Goal: Task Accomplishment & Management: Use online tool/utility

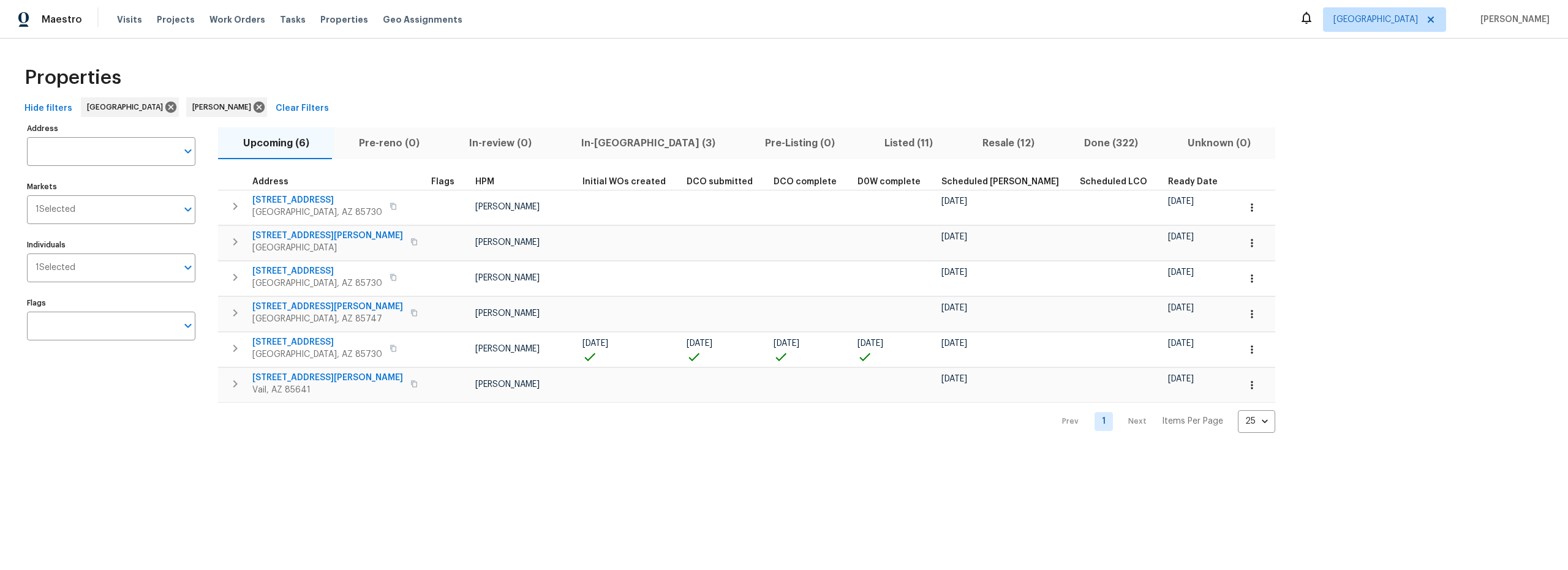
click at [965, 145] on span "Resale (12)" at bounding box center [1008, 143] width 87 height 17
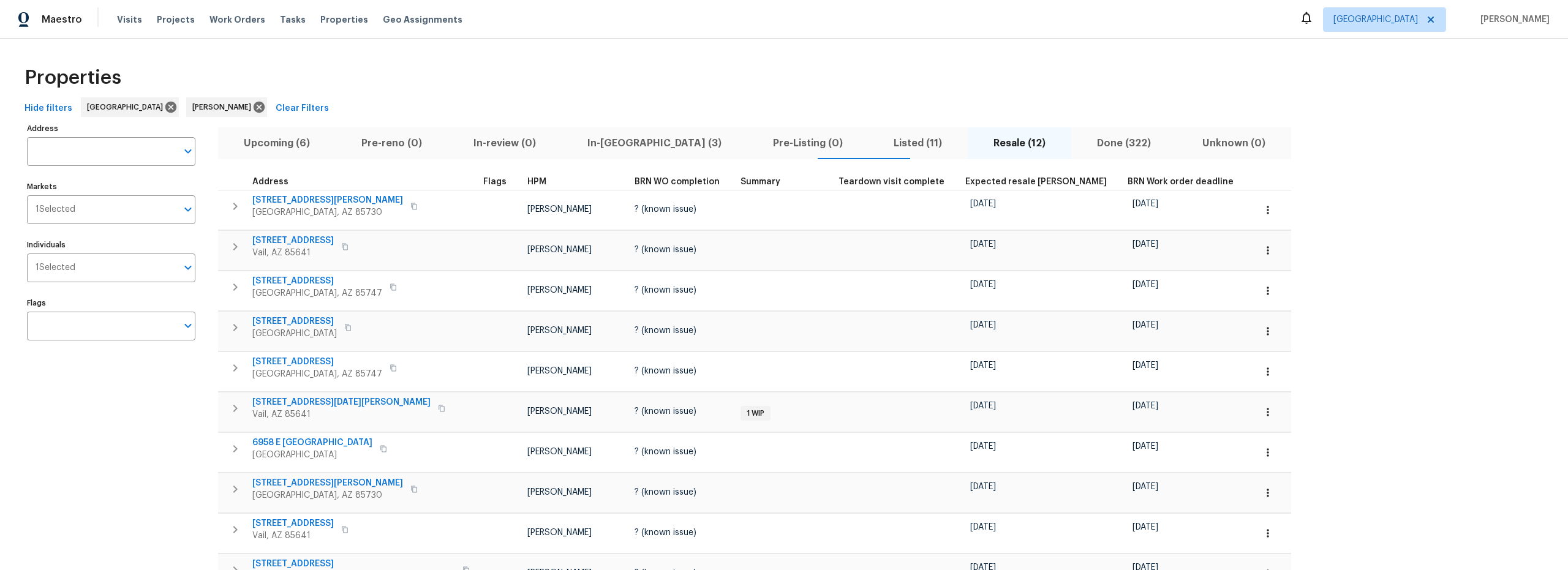
click at [275, 141] on span "Upcoming (6)" at bounding box center [276, 143] width 103 height 17
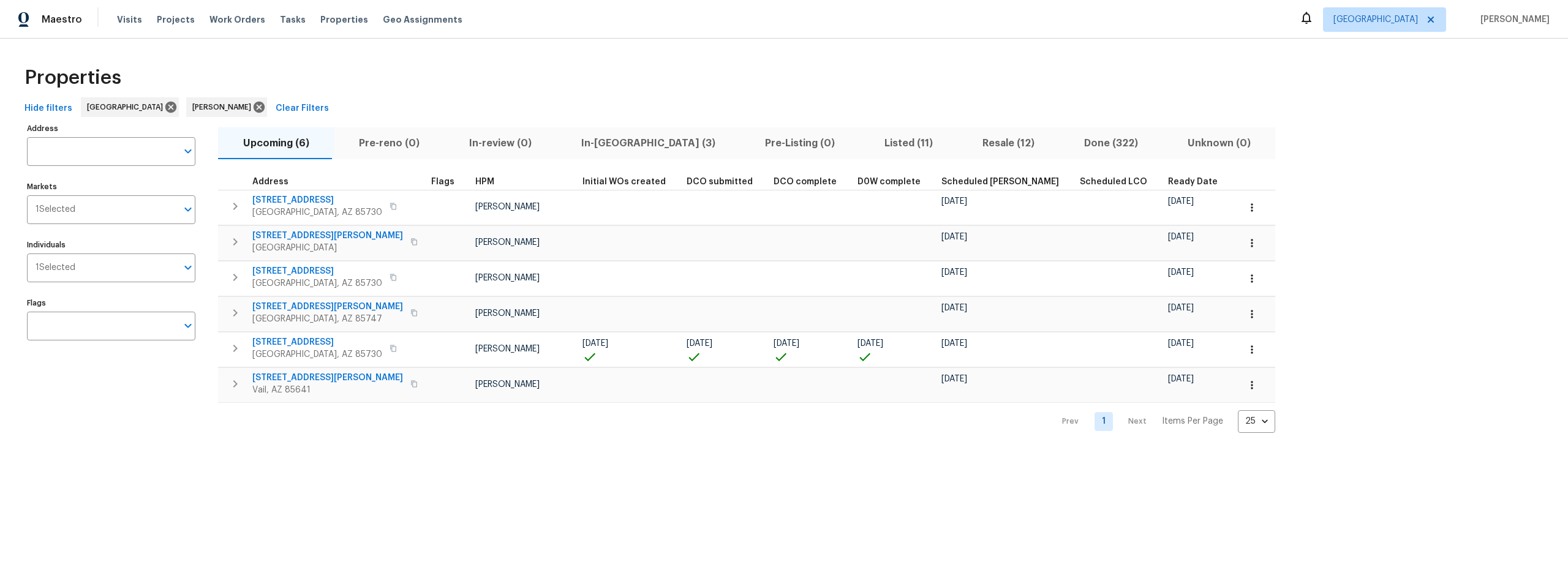
click at [965, 145] on span "Resale (12)" at bounding box center [1008, 143] width 87 height 17
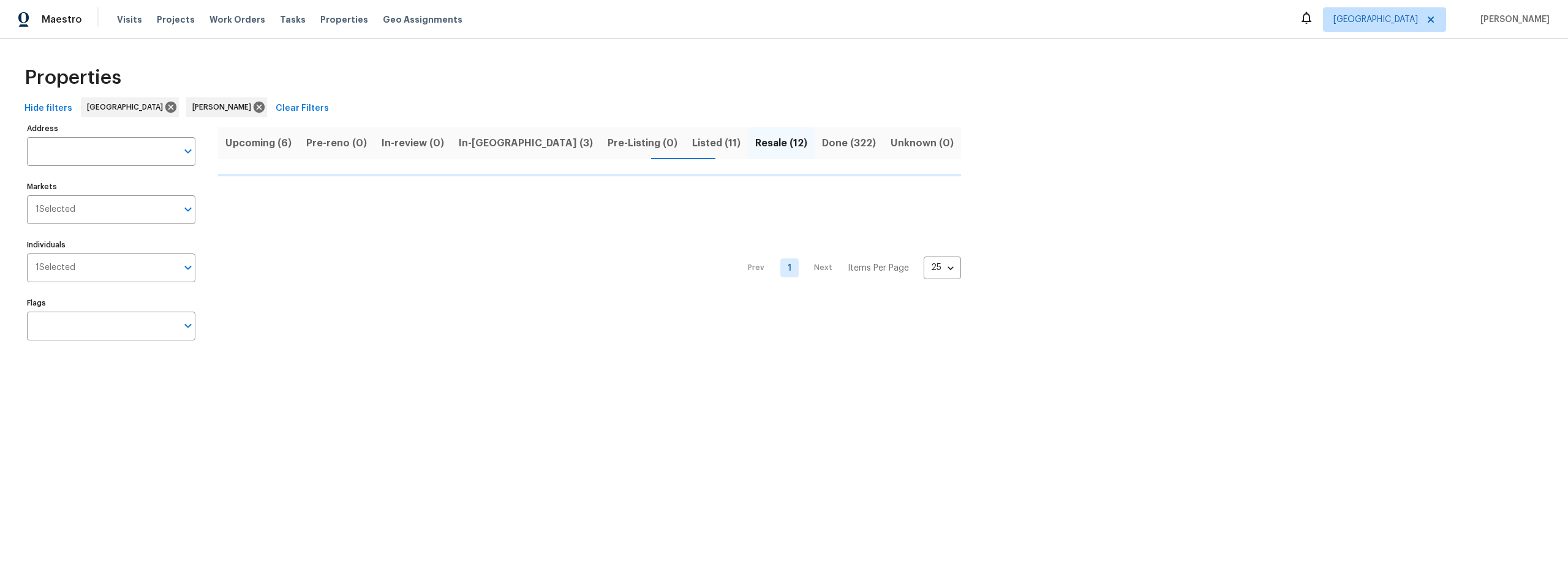
click at [692, 141] on span "Listed (11)" at bounding box center [716, 143] width 48 height 17
click at [586, 67] on div "Properties" at bounding box center [784, 77] width 1529 height 39
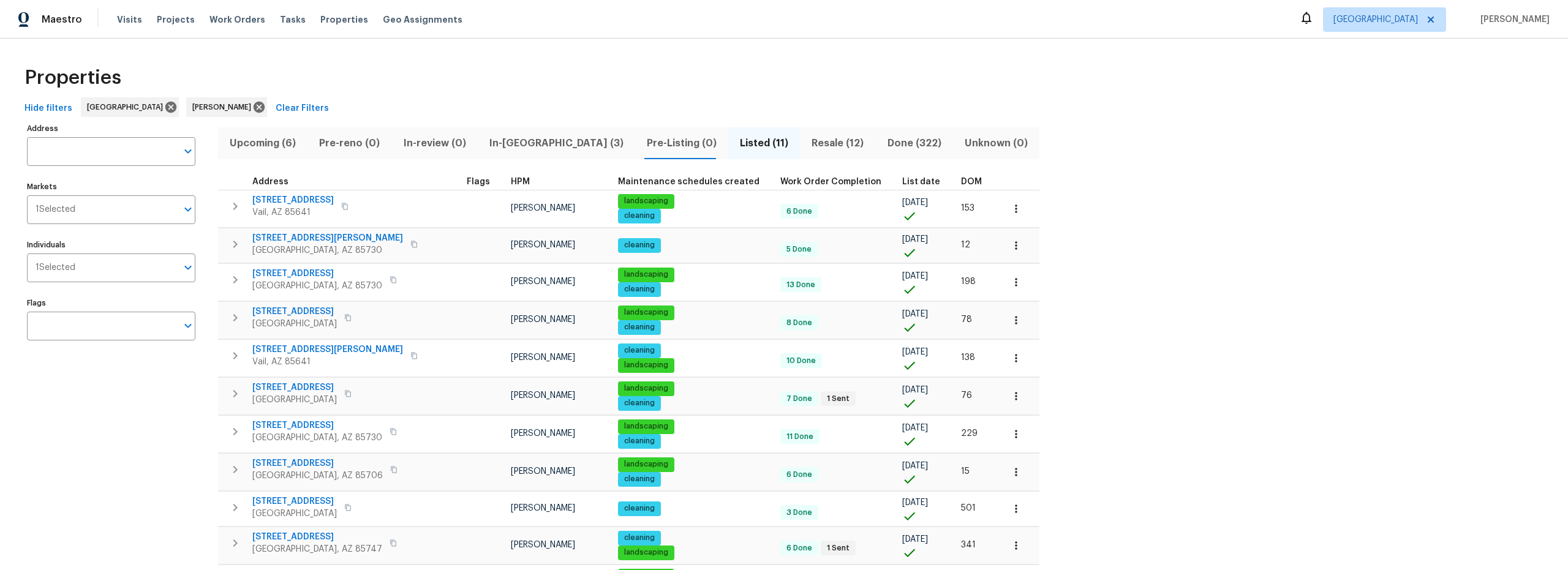
click at [257, 145] on span "Upcoming (6)" at bounding box center [263, 143] width 75 height 17
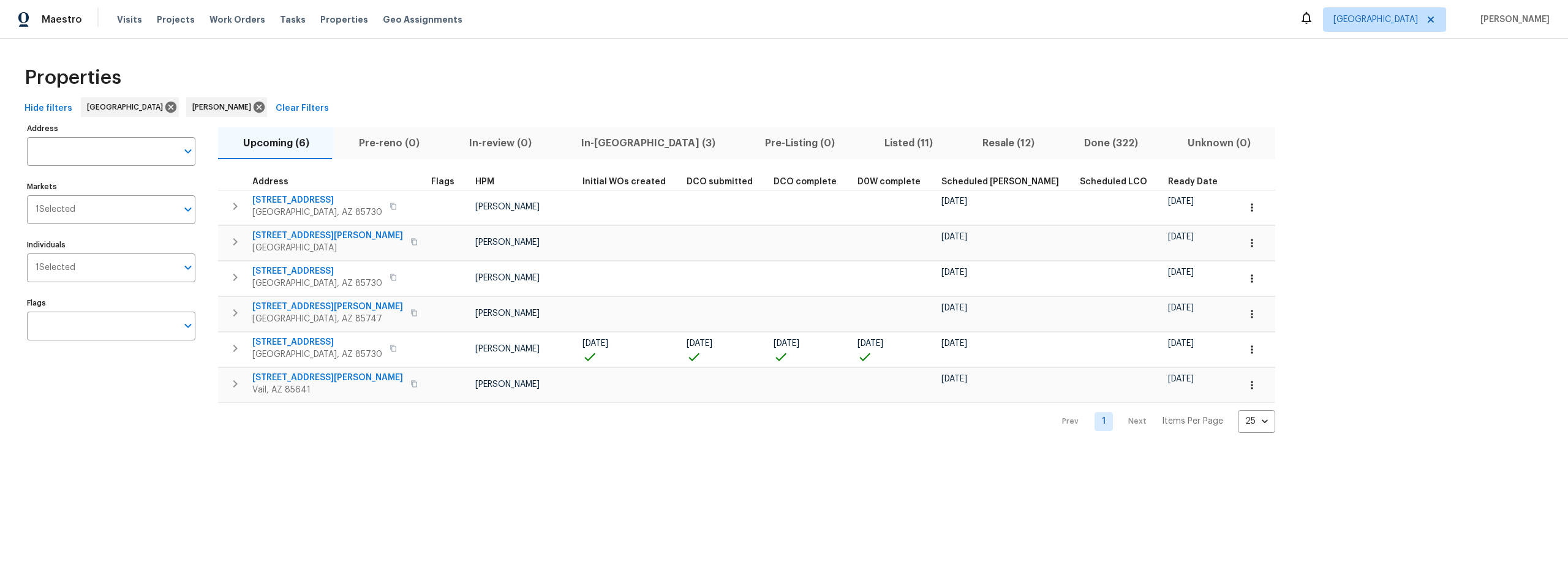
click at [779, 102] on div "Hide filters Tucson Steven Long Clear Filters" at bounding box center [784, 108] width 1529 height 23
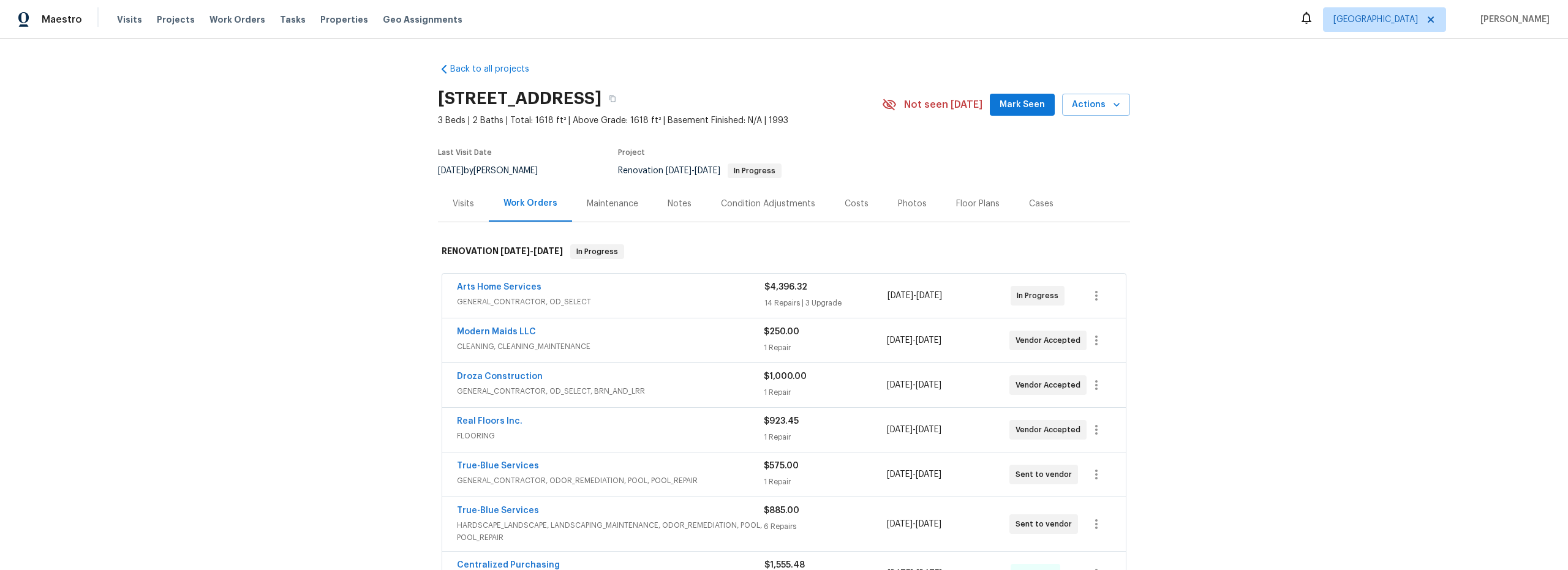
scroll to position [37, 0]
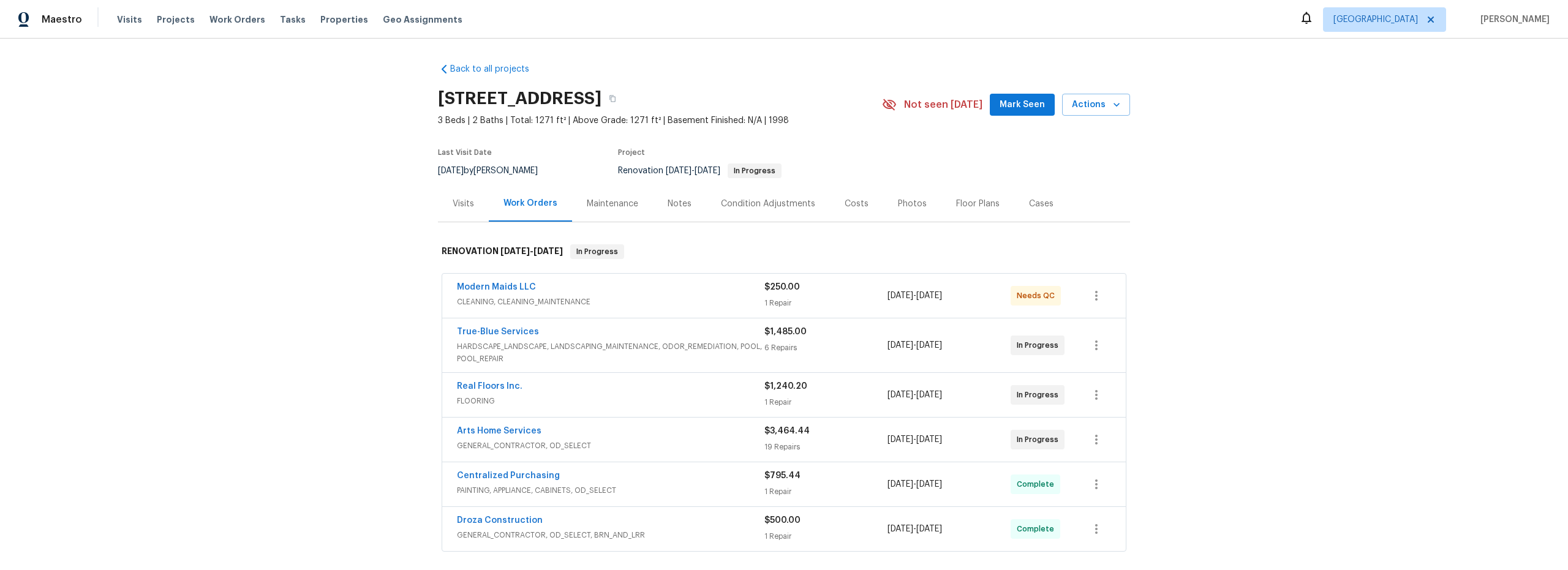
scroll to position [54, 0]
click at [703, 352] on span "HARDSCAPE_LANDSCAPE, LANDSCAPING_MAINTENANCE, ODOR_REMEDIATION, POOL, POOL_REPA…" at bounding box center [611, 352] width 307 height 25
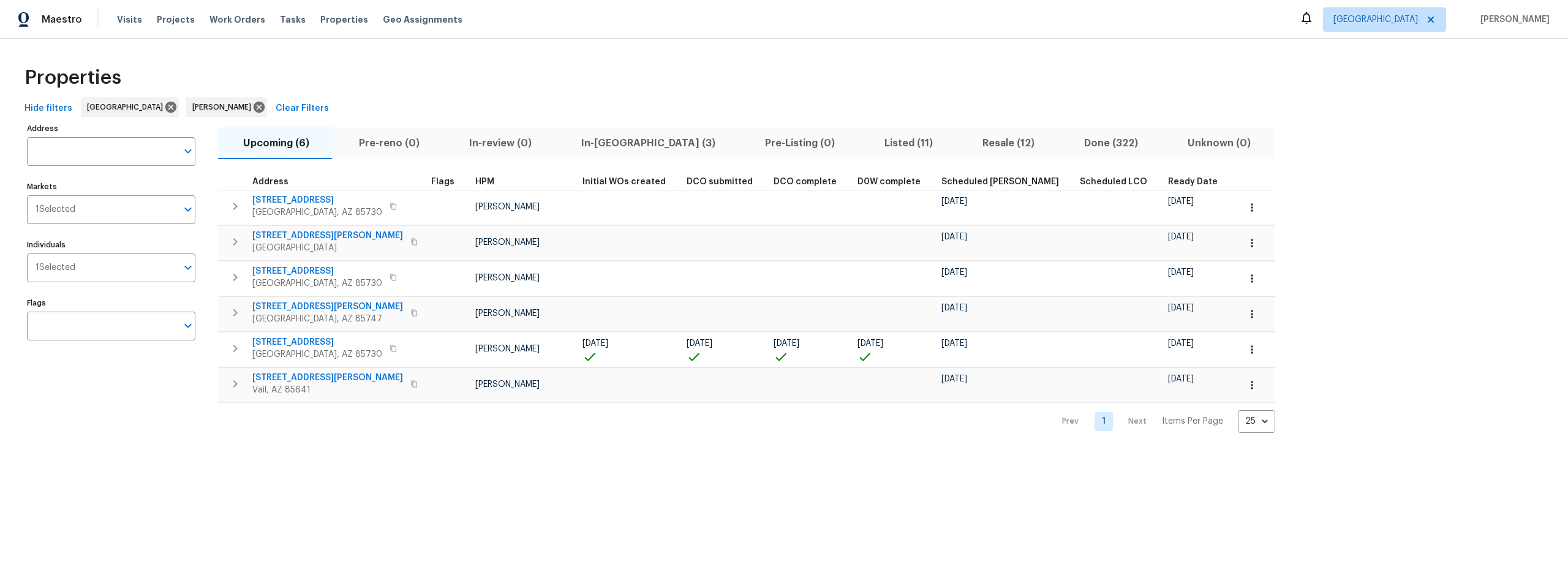
click at [867, 140] on span "Listed (11)" at bounding box center [908, 143] width 83 height 17
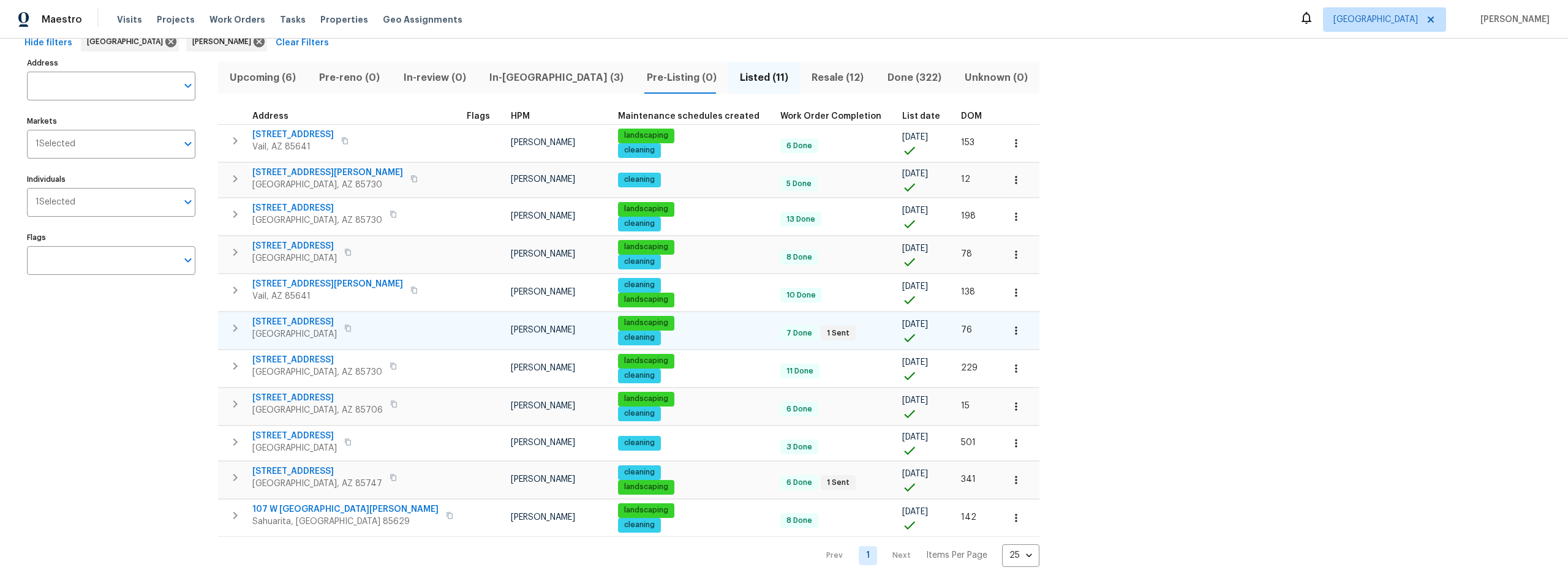
scroll to position [91, 0]
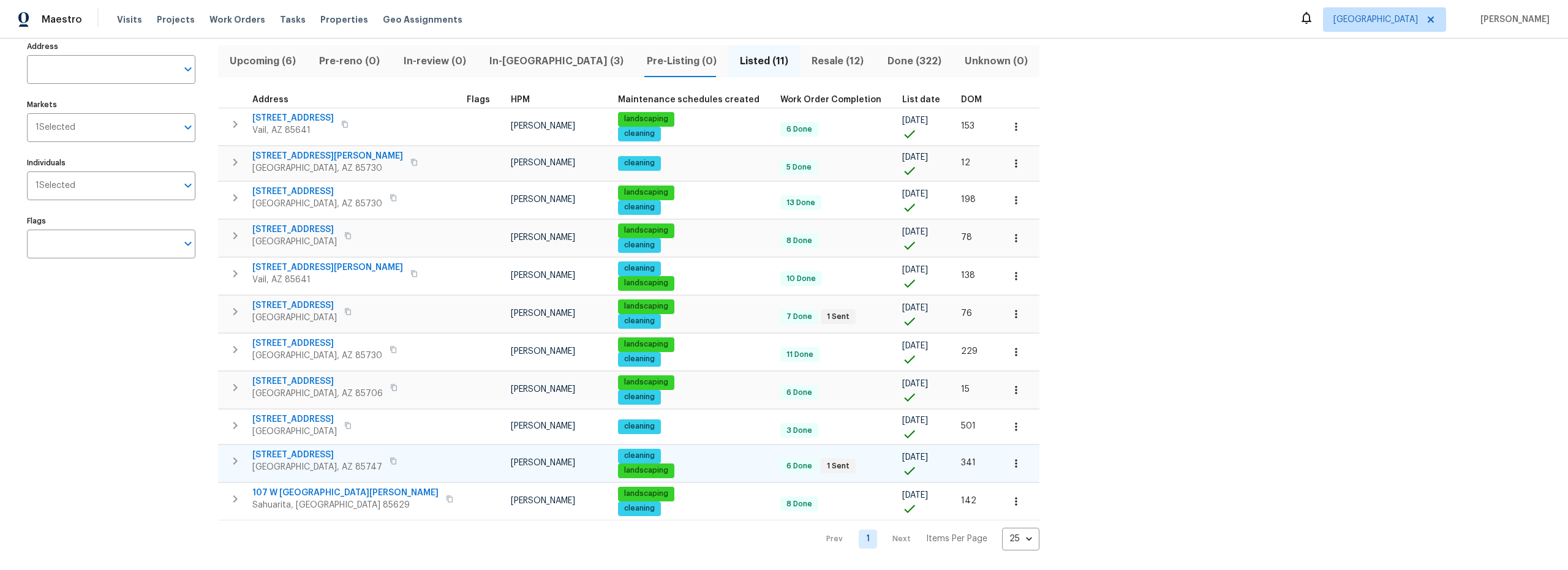
click at [322, 449] on span "[STREET_ADDRESS]" at bounding box center [317, 454] width 130 height 12
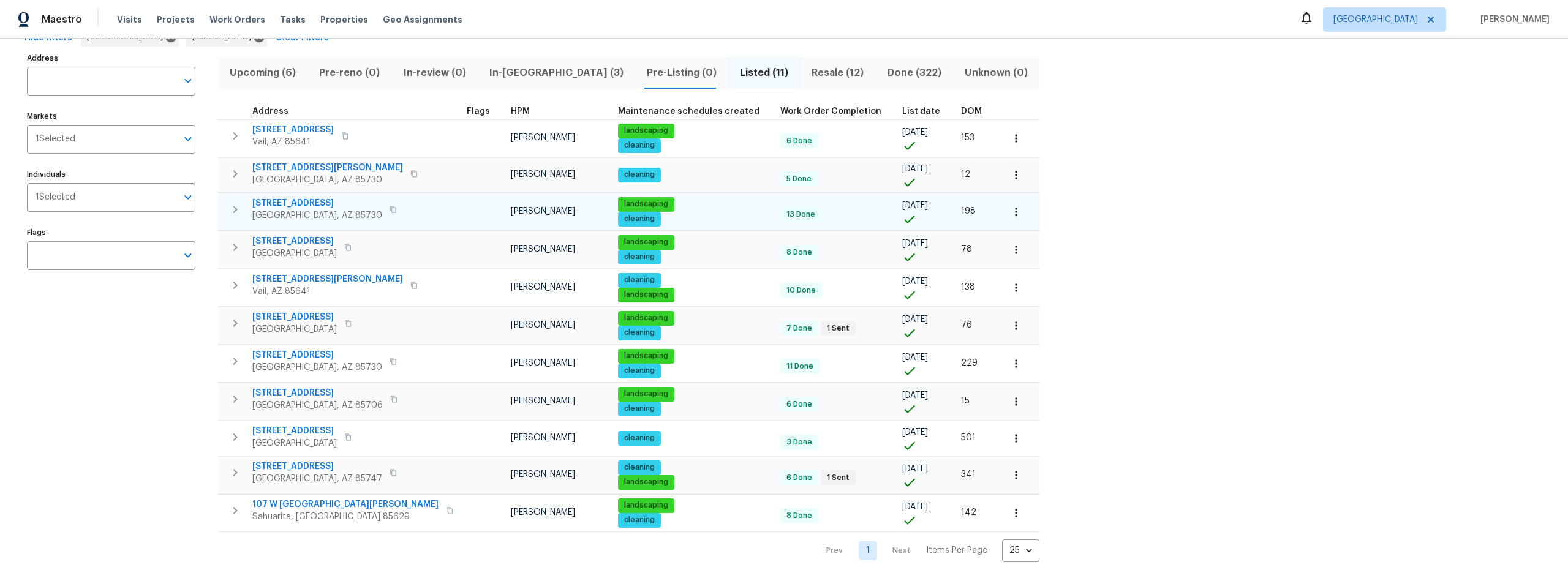
scroll to position [0, 0]
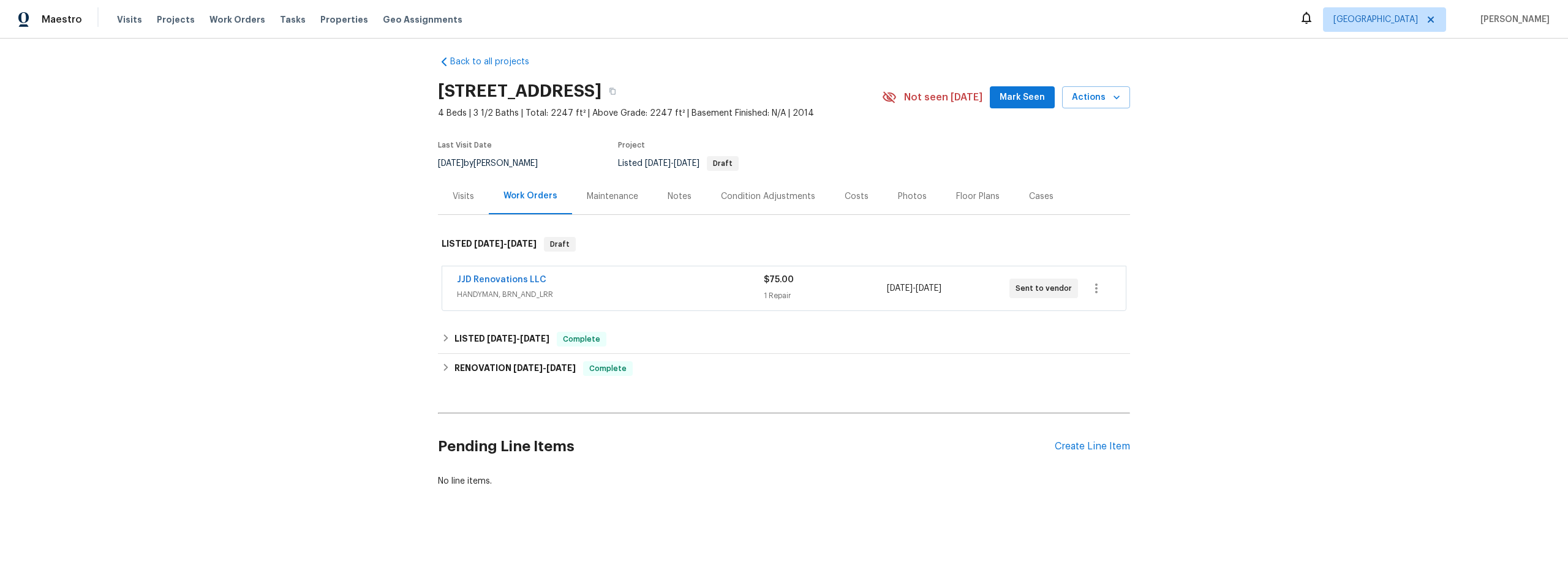
scroll to position [17, 0]
click at [670, 190] on div "Notes" at bounding box center [679, 196] width 24 height 12
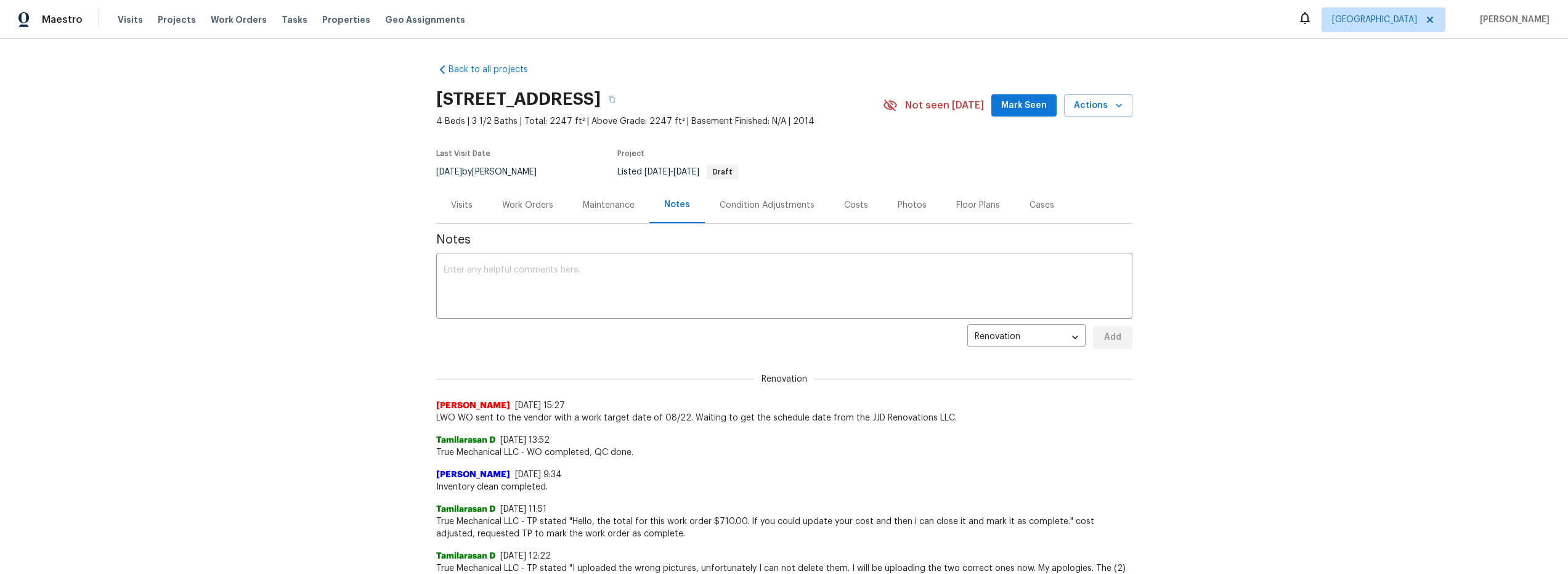
drag, startPoint x: 524, startPoint y: 204, endPoint x: 539, endPoint y: 227, distance: 27.5
click at [524, 204] on div "Work Orders" at bounding box center [527, 205] width 51 height 12
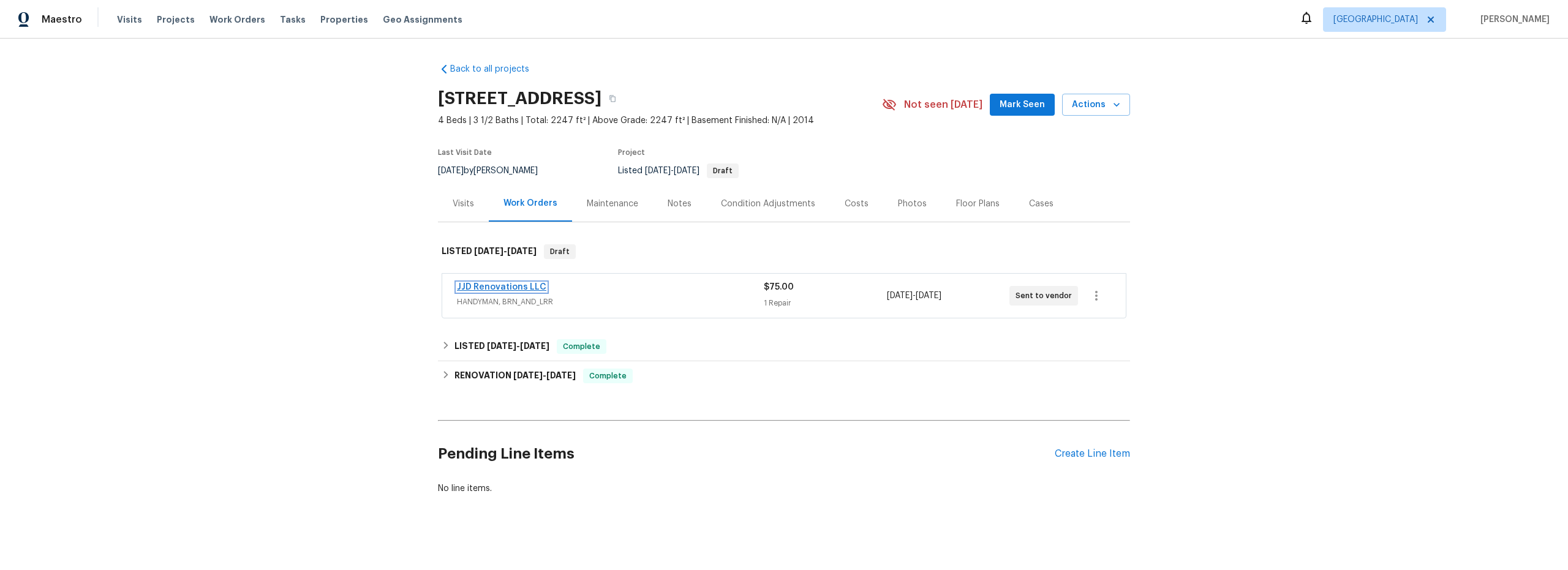
click at [517, 286] on link "JJD Renovations LLC" at bounding box center [502, 287] width 89 height 8
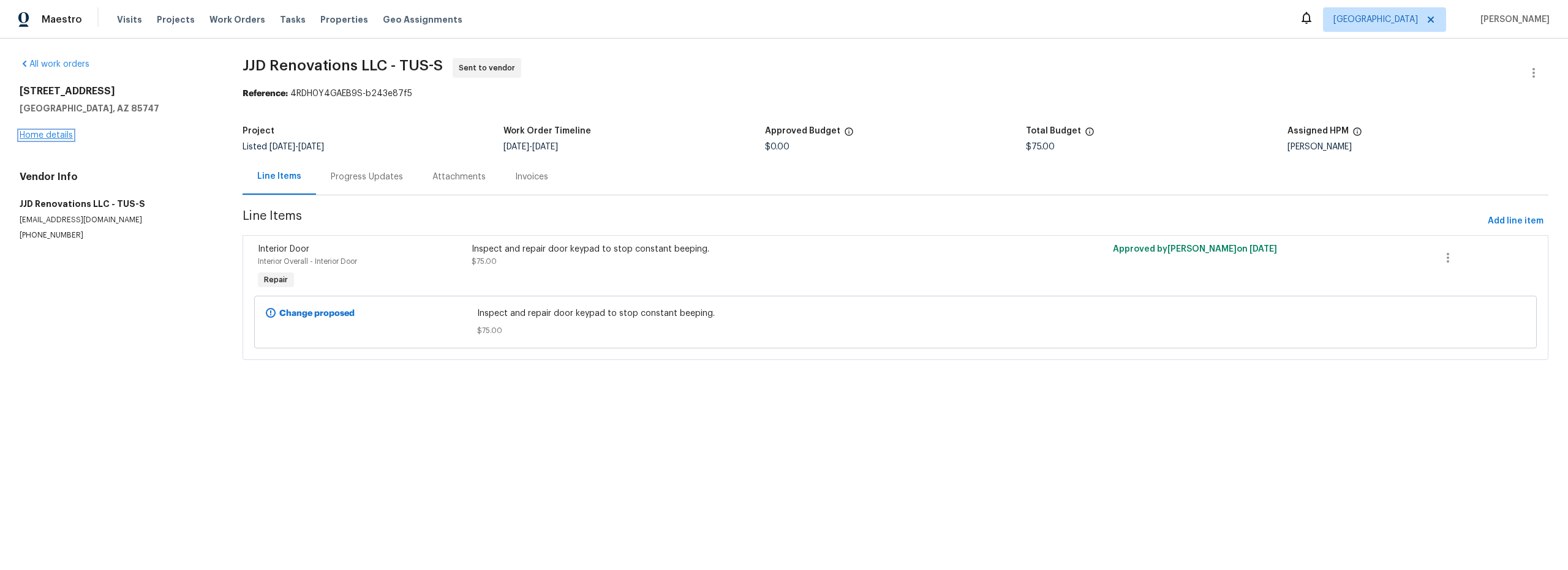
click at [65, 133] on link "Home details" at bounding box center [46, 135] width 54 height 8
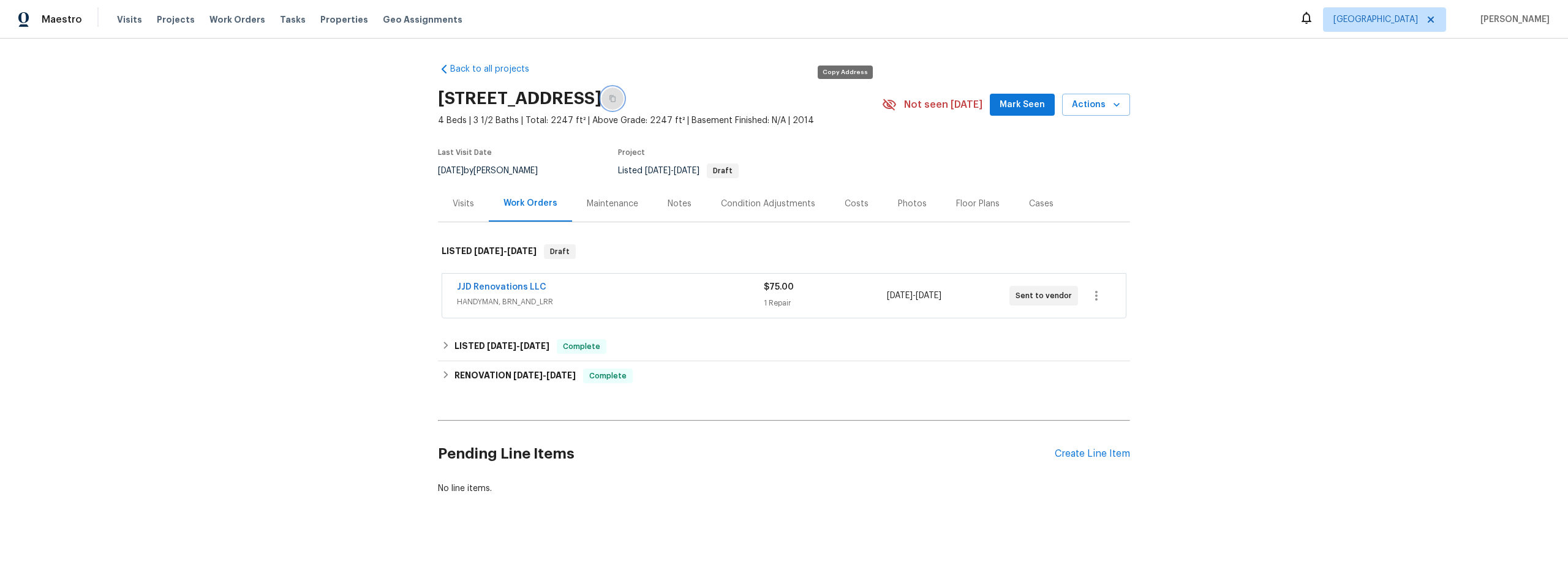
click at [616, 99] on icon "button" at bounding box center [612, 98] width 7 height 7
click at [644, 294] on div "JJD Renovations LLC" at bounding box center [610, 288] width 307 height 15
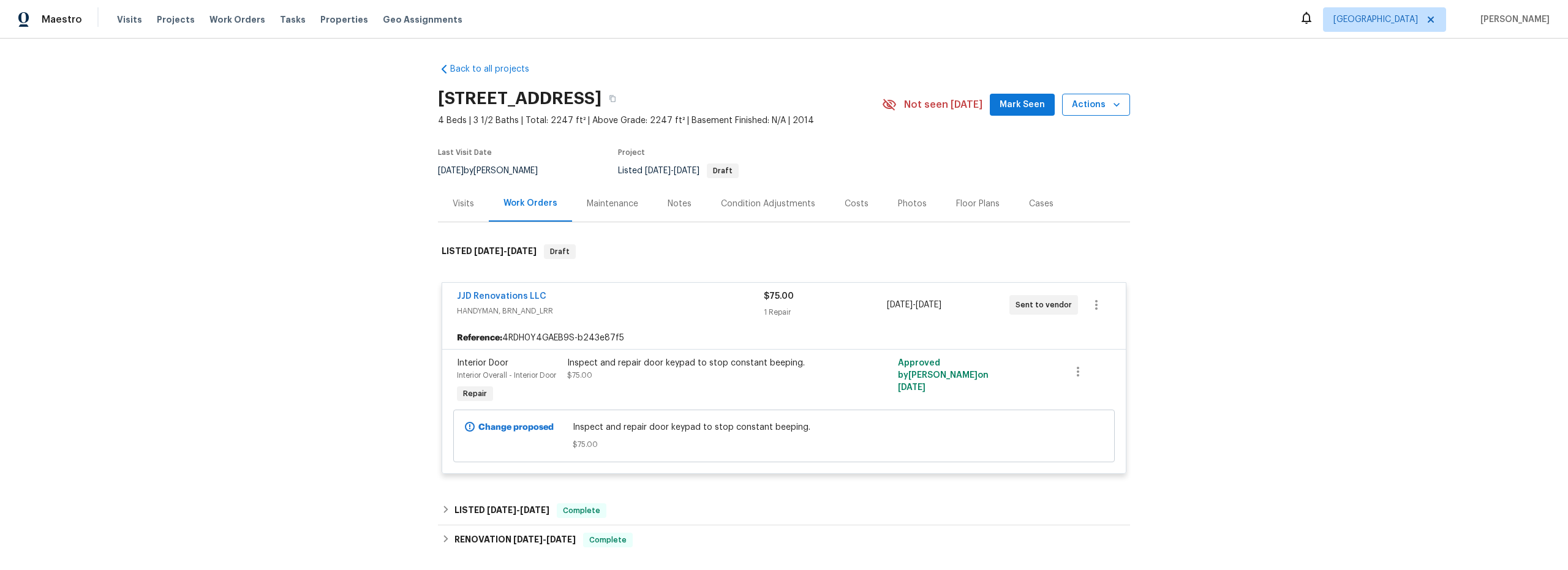
click at [1088, 106] on span "Actions" at bounding box center [1096, 105] width 48 height 15
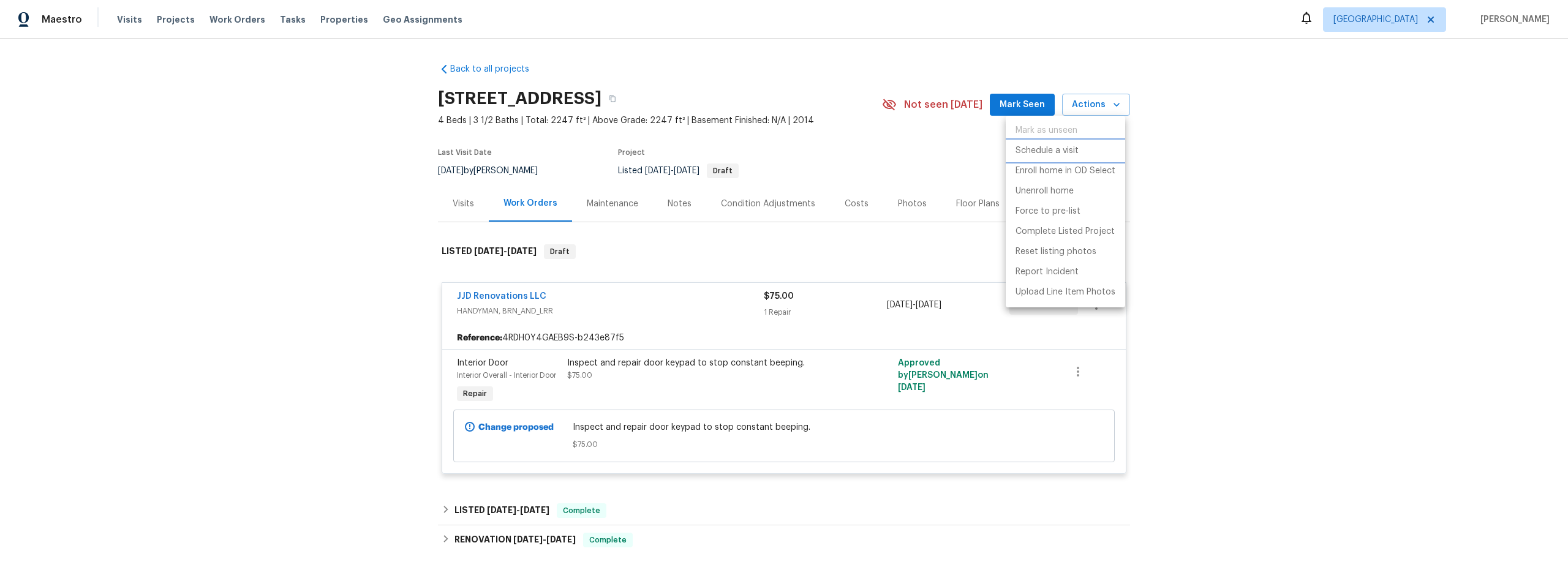
drag, startPoint x: 1057, startPoint y: 150, endPoint x: 1030, endPoint y: 155, distance: 27.5
click at [1057, 150] on p "Schedule a visit" at bounding box center [1047, 151] width 63 height 13
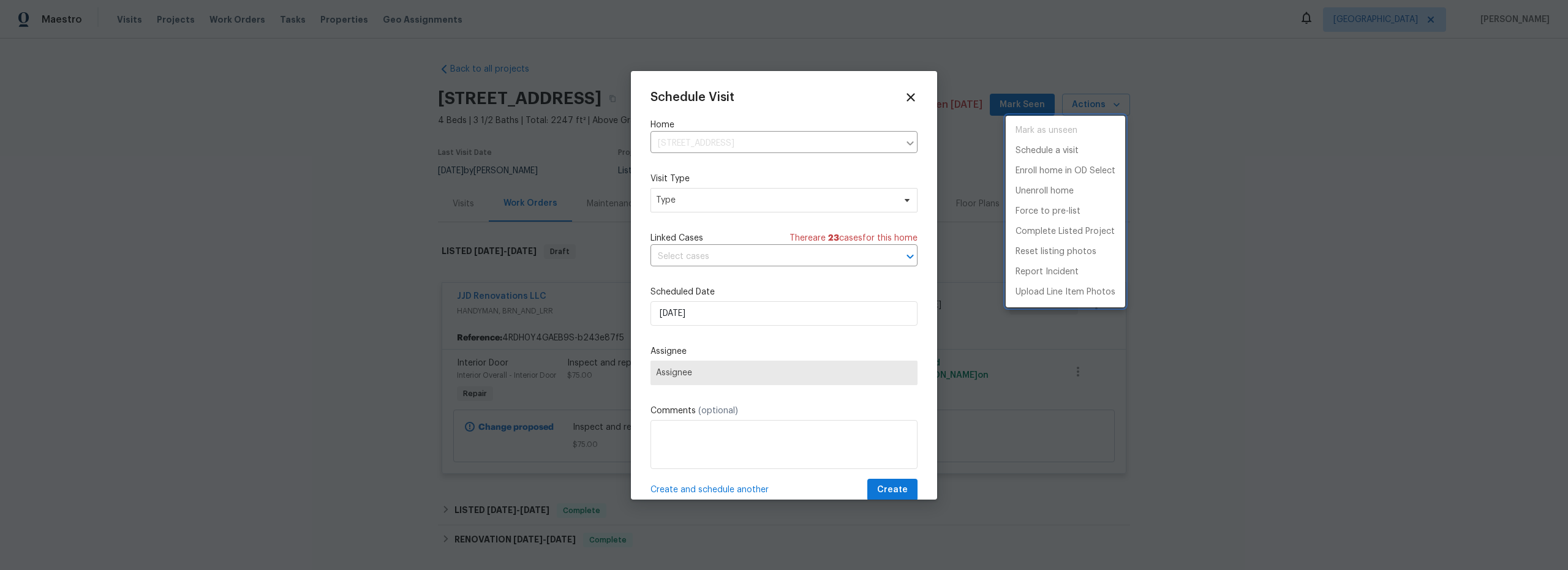
click at [710, 197] on div at bounding box center [784, 285] width 1568 height 570
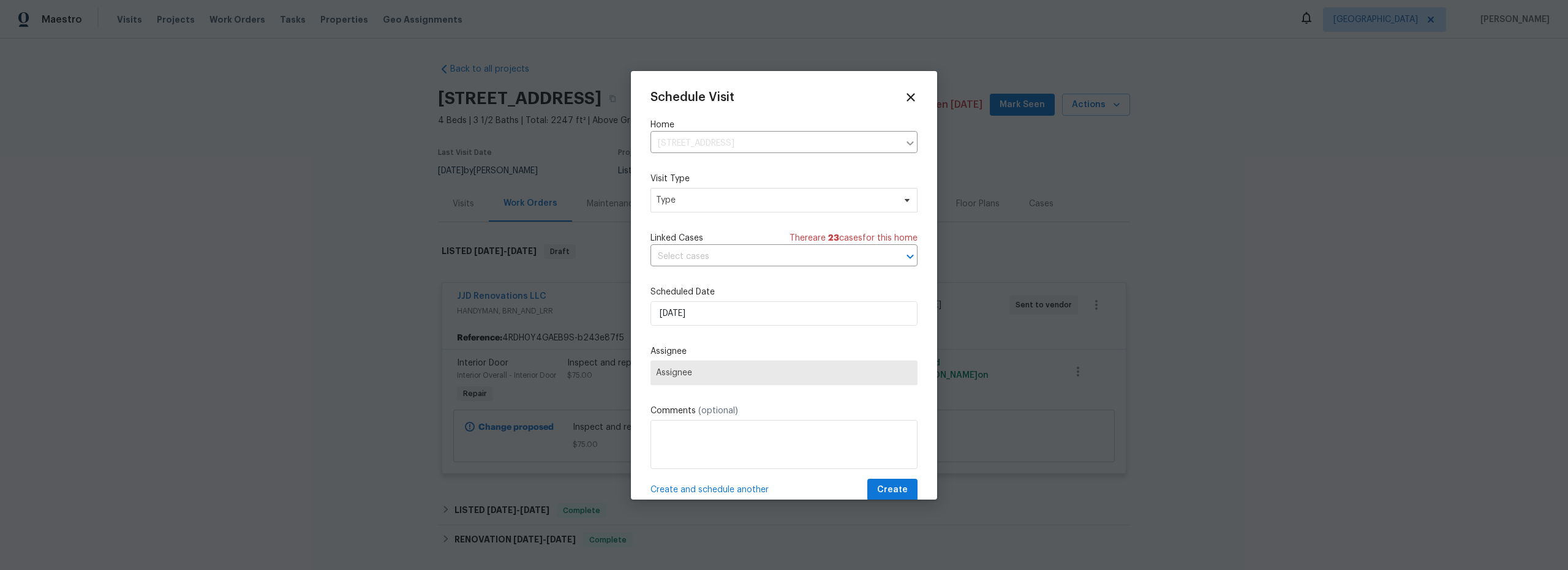
click at [714, 207] on div "Mark as unseen Schedule a visit Enroll home in OD Select Unenroll home Force to…" at bounding box center [784, 285] width 1568 height 570
click at [706, 201] on span "Type" at bounding box center [775, 200] width 238 height 12
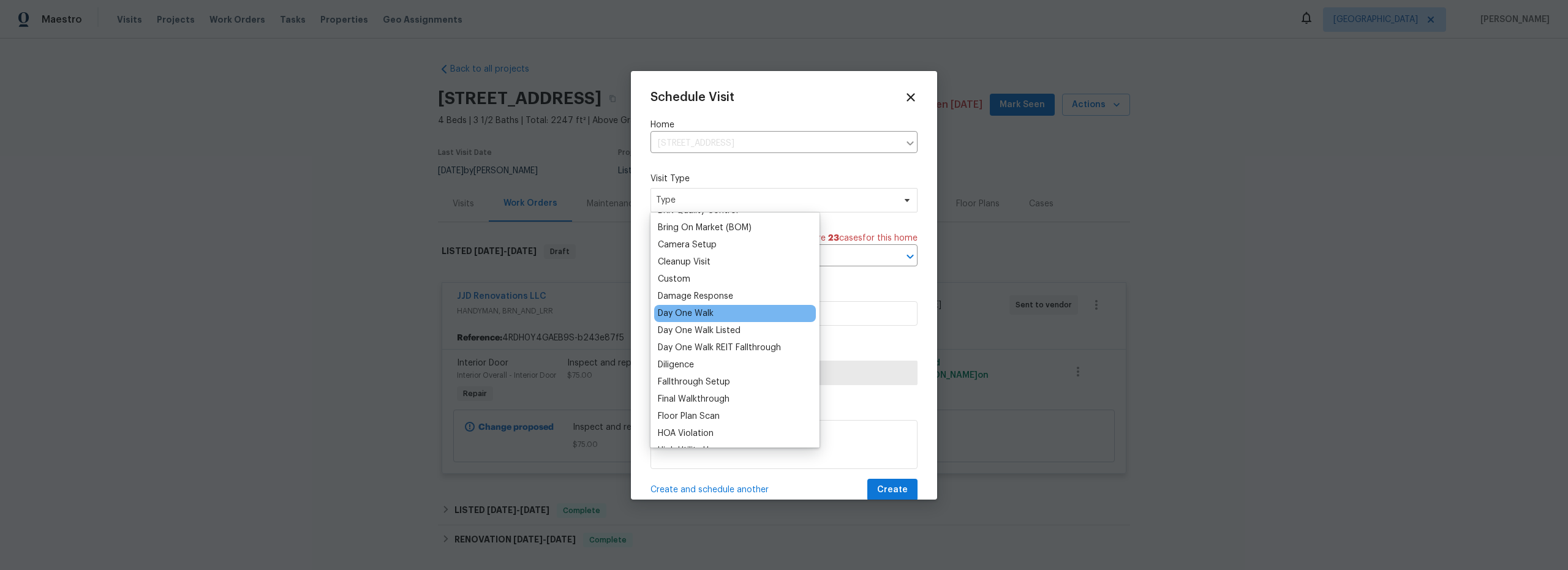
scroll to position [127, 0]
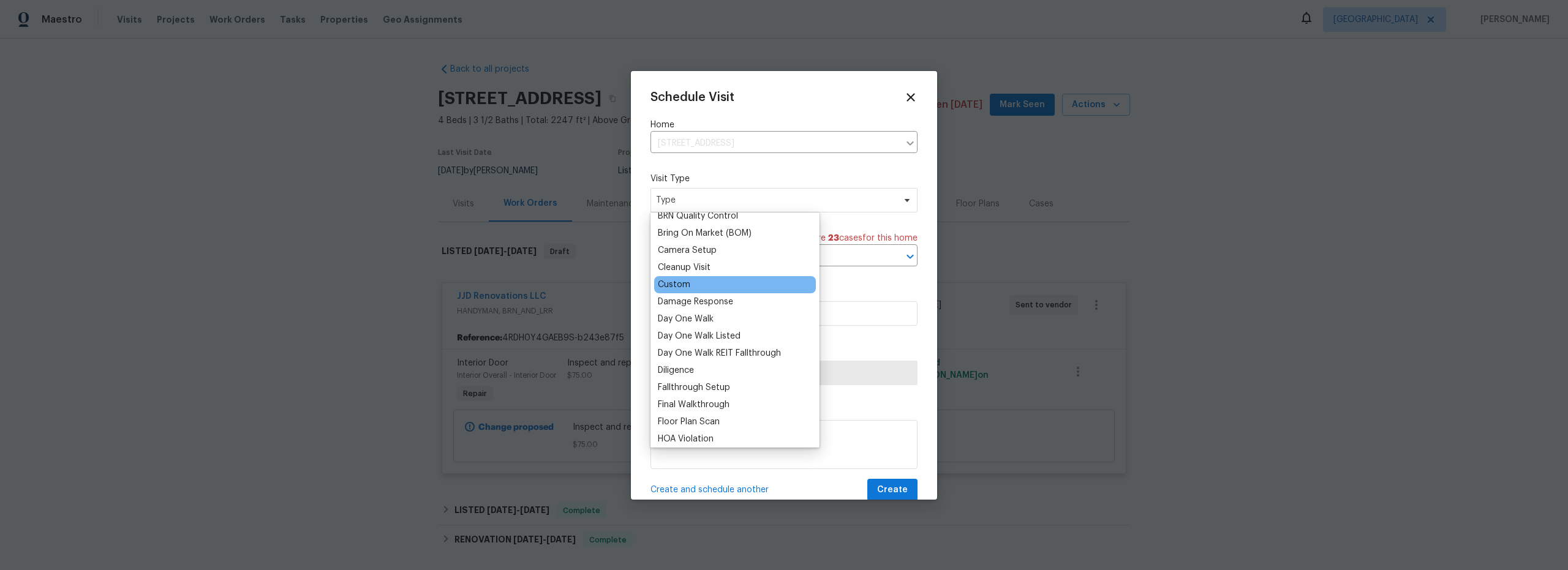
click at [695, 286] on div "Custom" at bounding box center [735, 285] width 161 height 17
click at [675, 286] on div "Custom" at bounding box center [674, 285] width 32 height 12
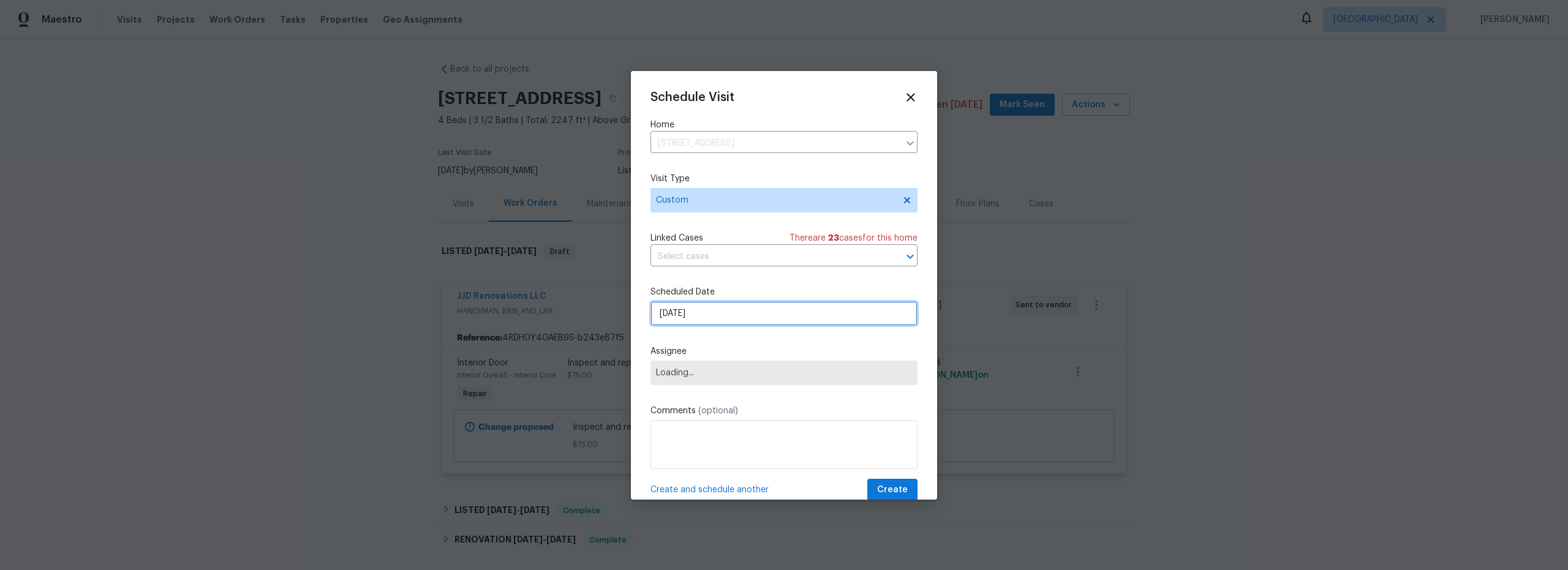
click at [712, 316] on input "8/20/2025" at bounding box center [784, 314] width 267 height 25
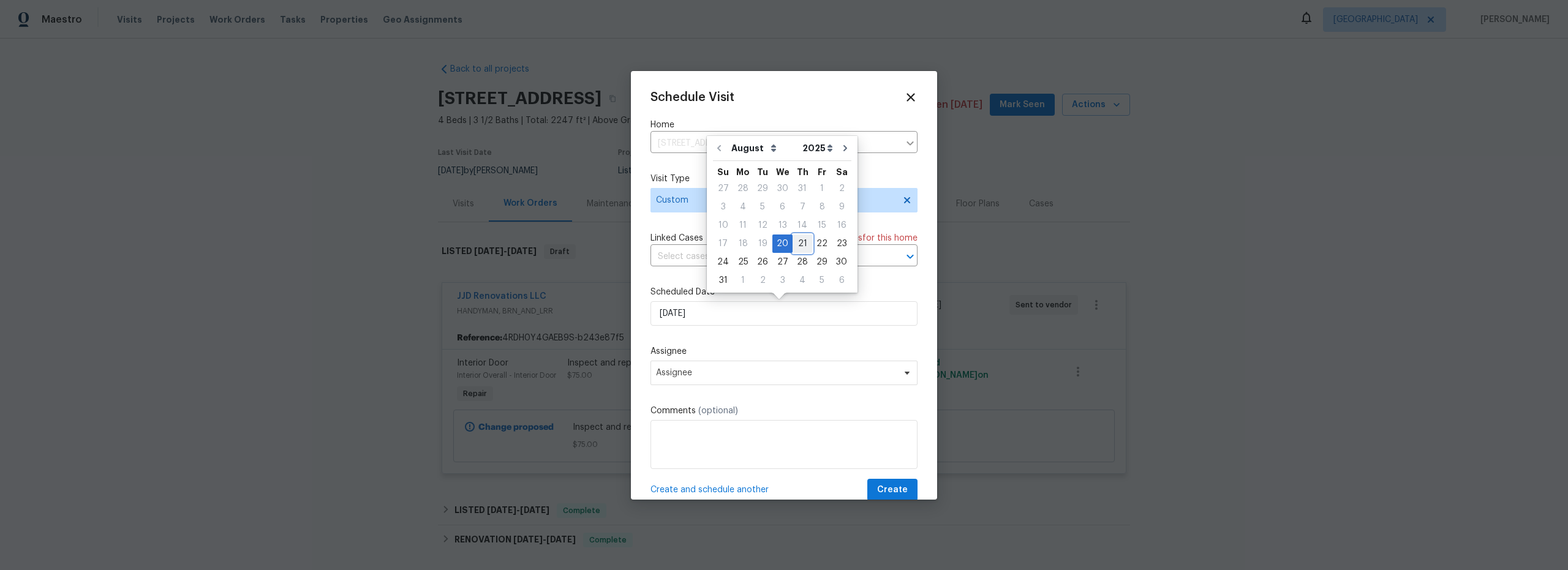
click at [798, 243] on div "21" at bounding box center [802, 243] width 19 height 17
type input "8/21/2025"
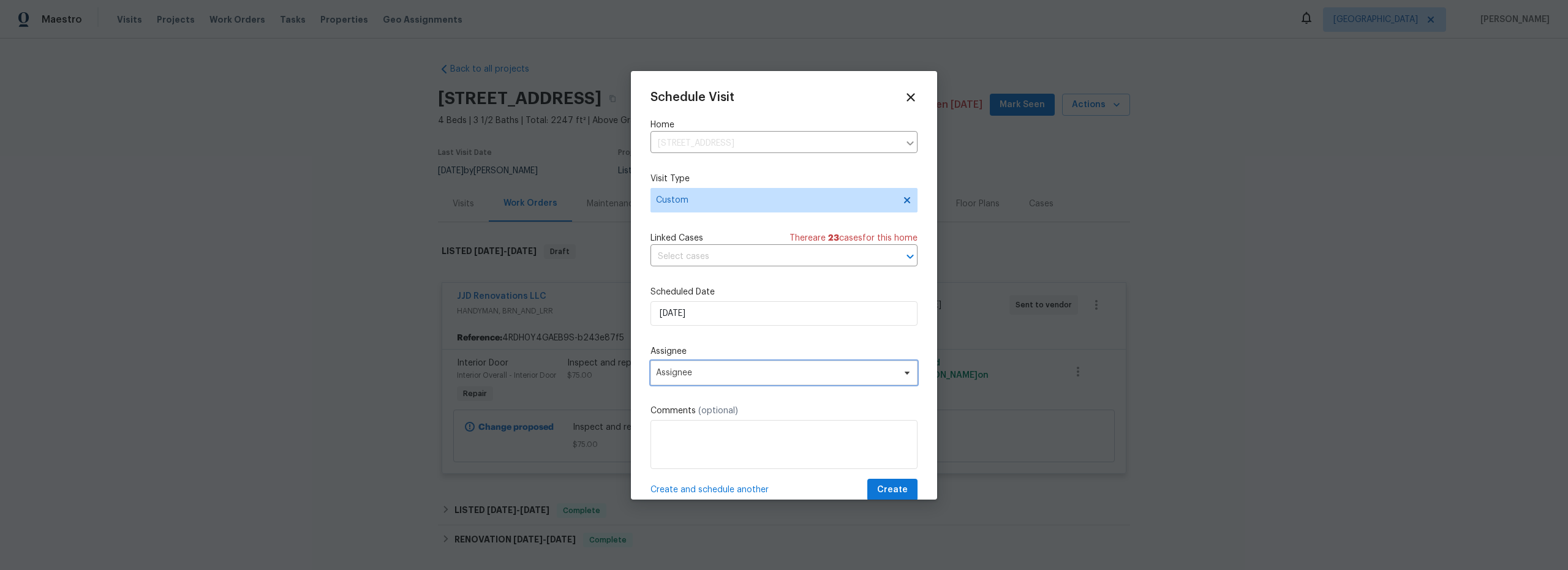
click at [723, 382] on span "Assignee" at bounding box center [784, 373] width 267 height 25
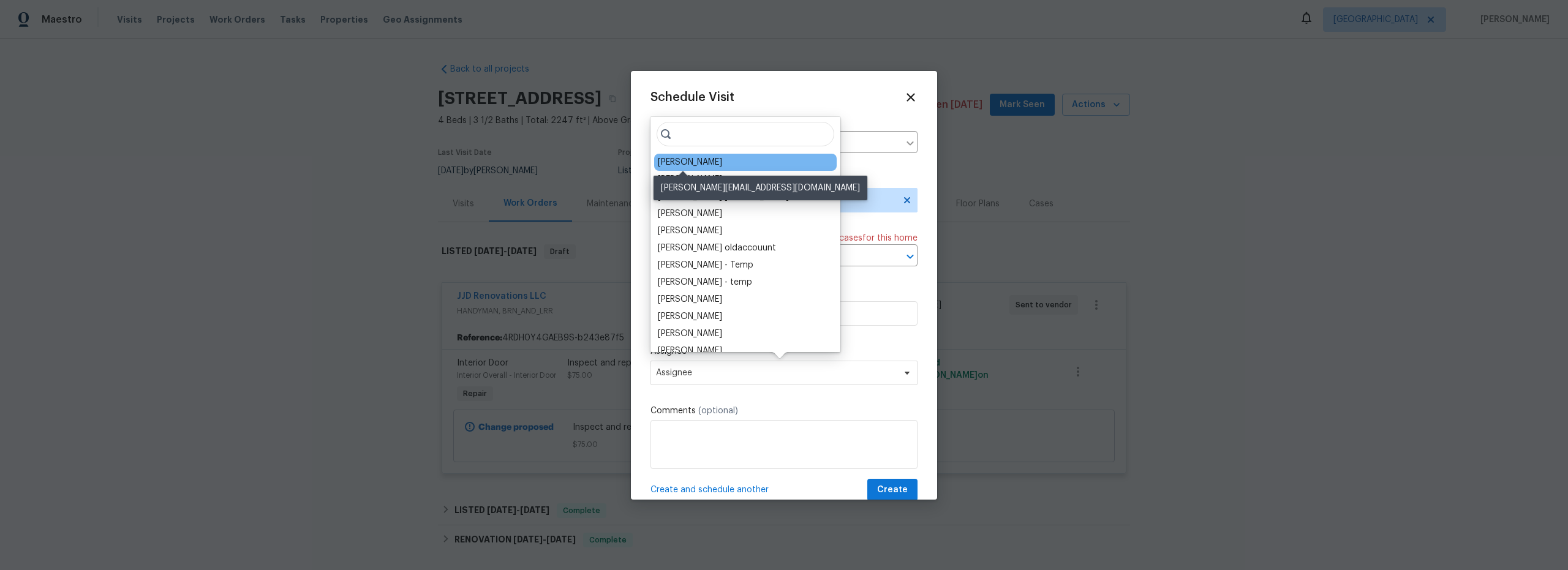
click at [686, 161] on div "[PERSON_NAME]" at bounding box center [690, 162] width 65 height 12
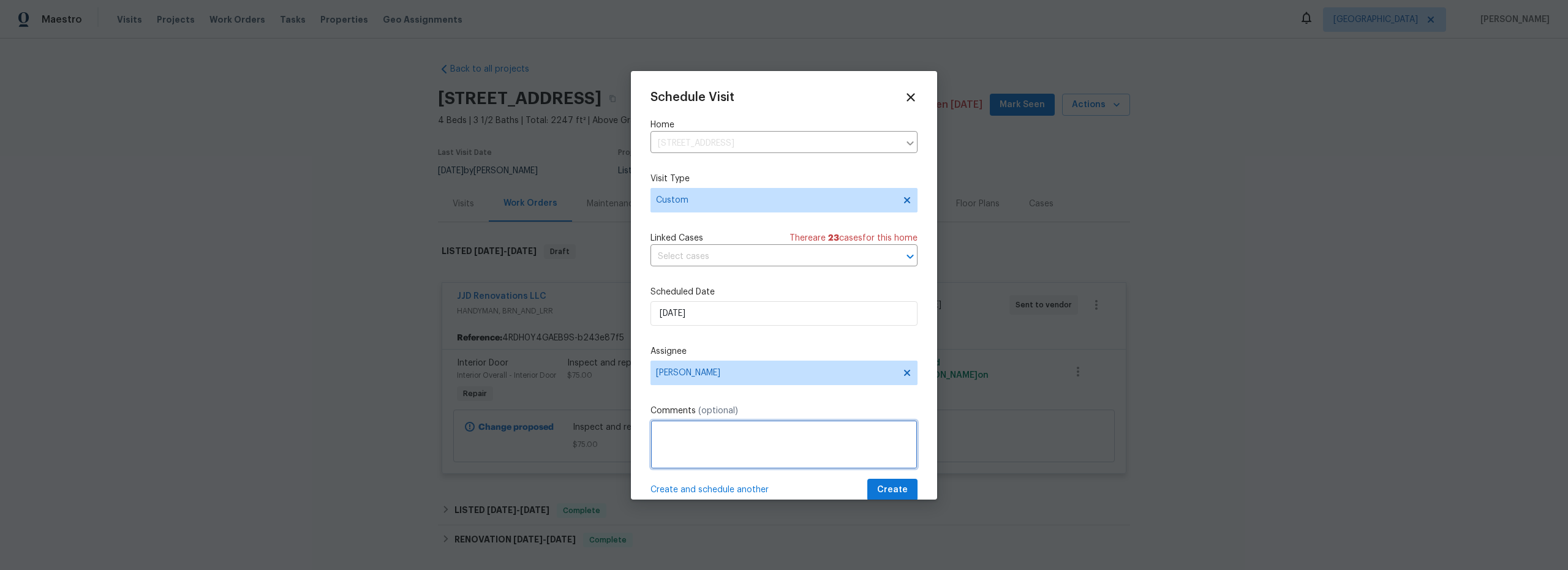
click at [737, 432] on textarea at bounding box center [784, 445] width 267 height 49
type textarea "fix yale lock"
click at [886, 491] on span "Create" at bounding box center [892, 491] width 30 height 15
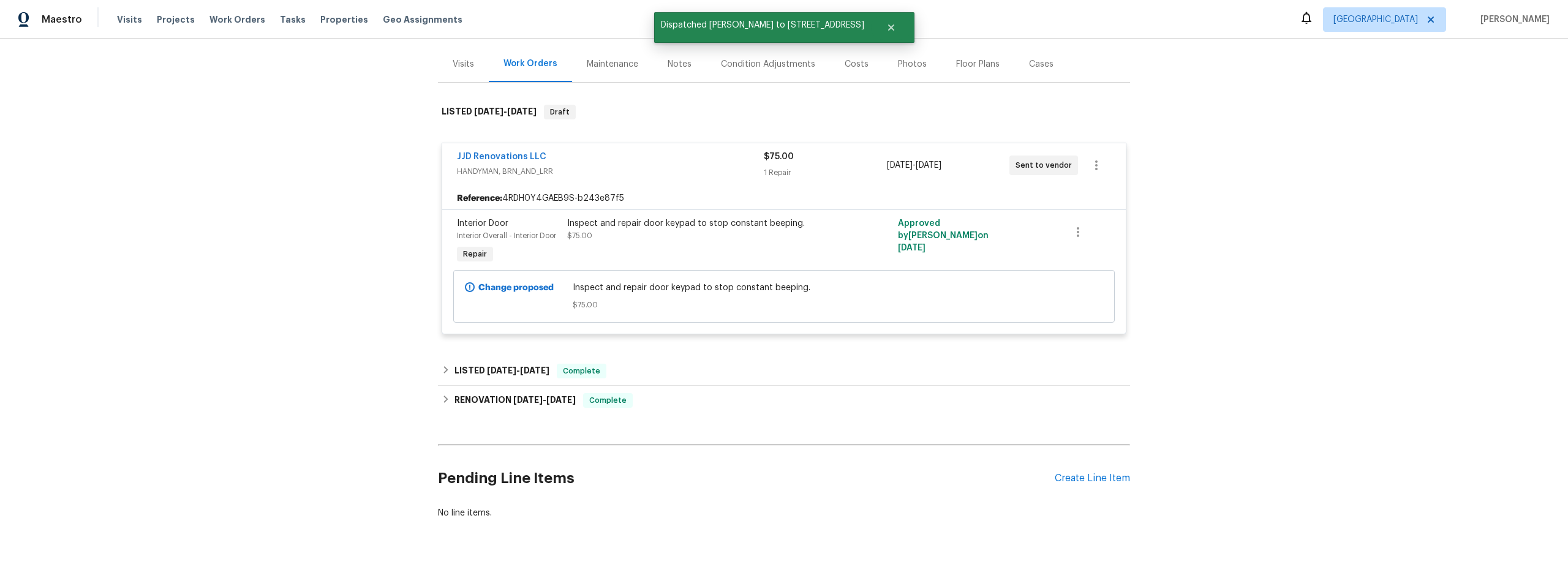
scroll to position [0, 0]
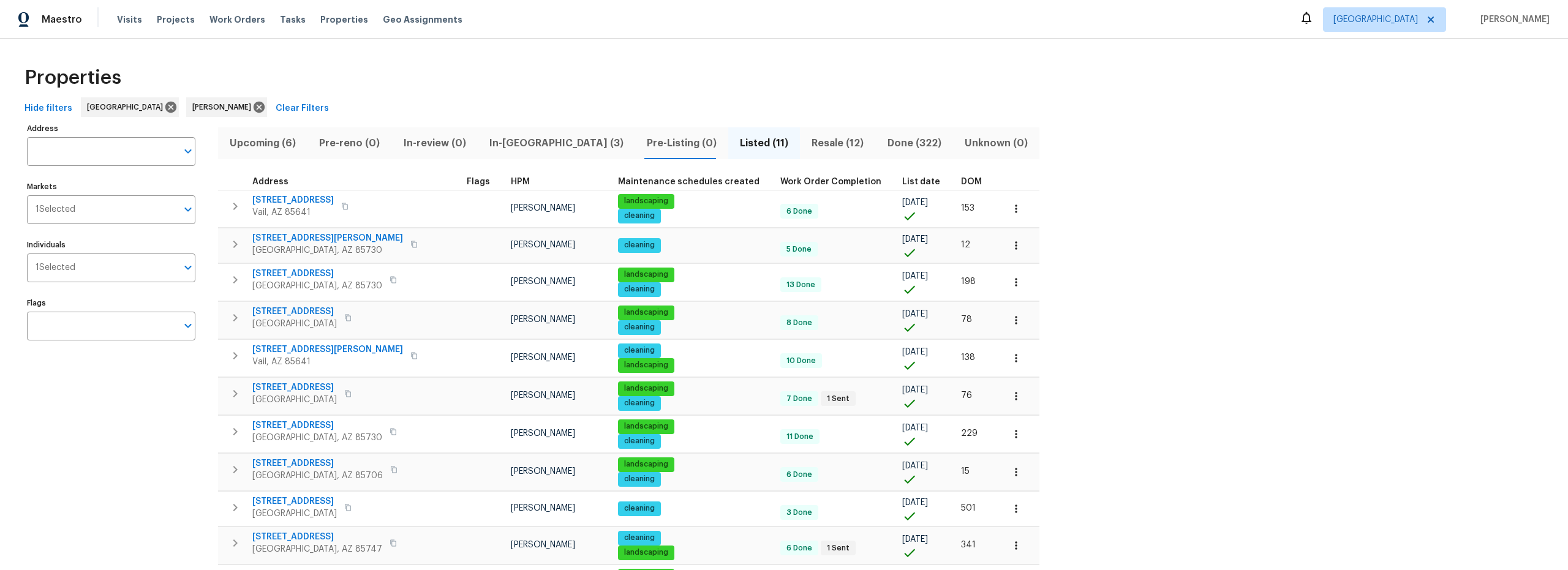
click at [251, 142] on span "Upcoming (6)" at bounding box center [263, 143] width 75 height 17
